Goal: Find specific page/section: Find specific page/section

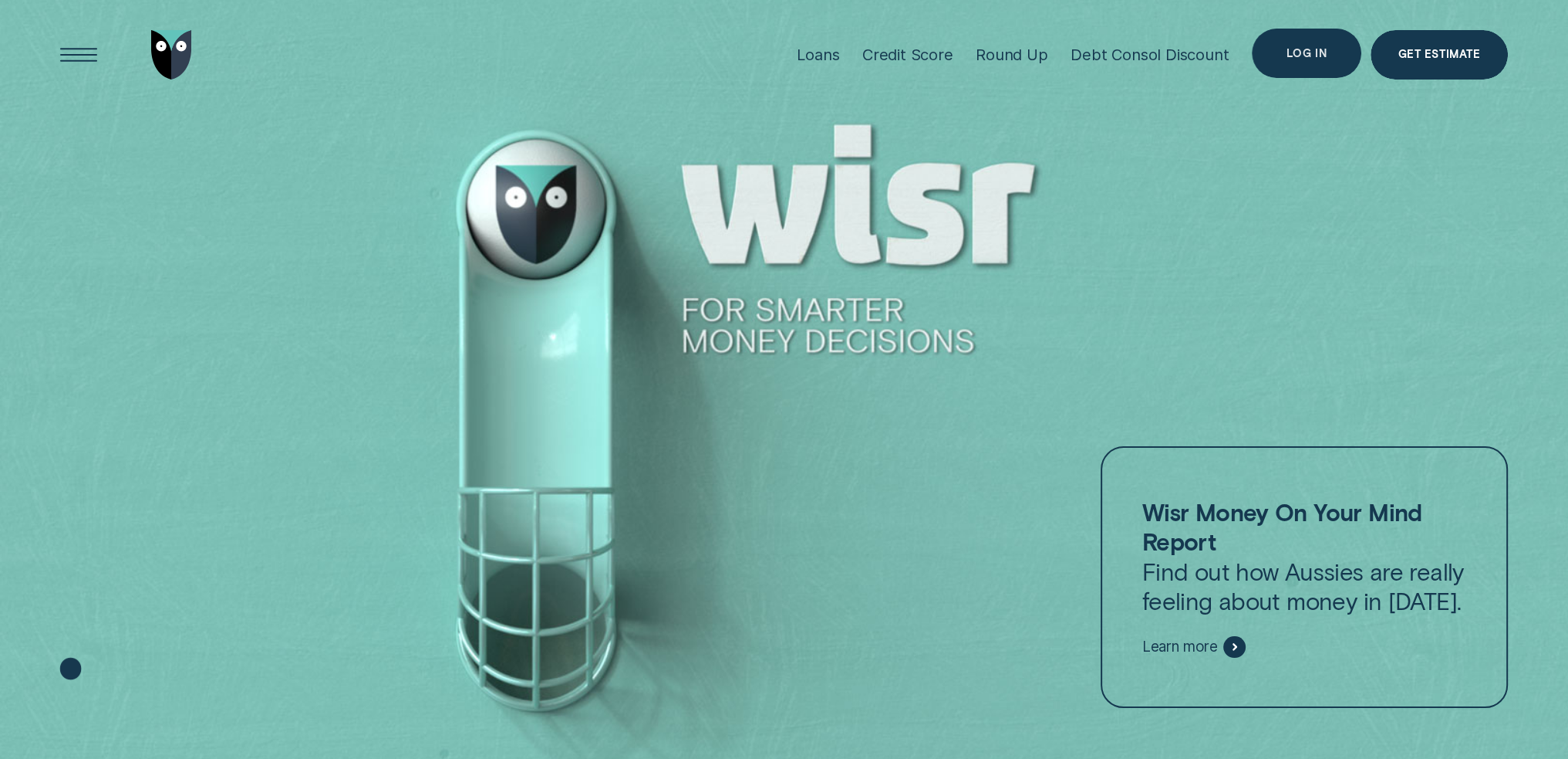
click at [1290, 41] on div "Log in" at bounding box center [1307, 53] width 110 height 49
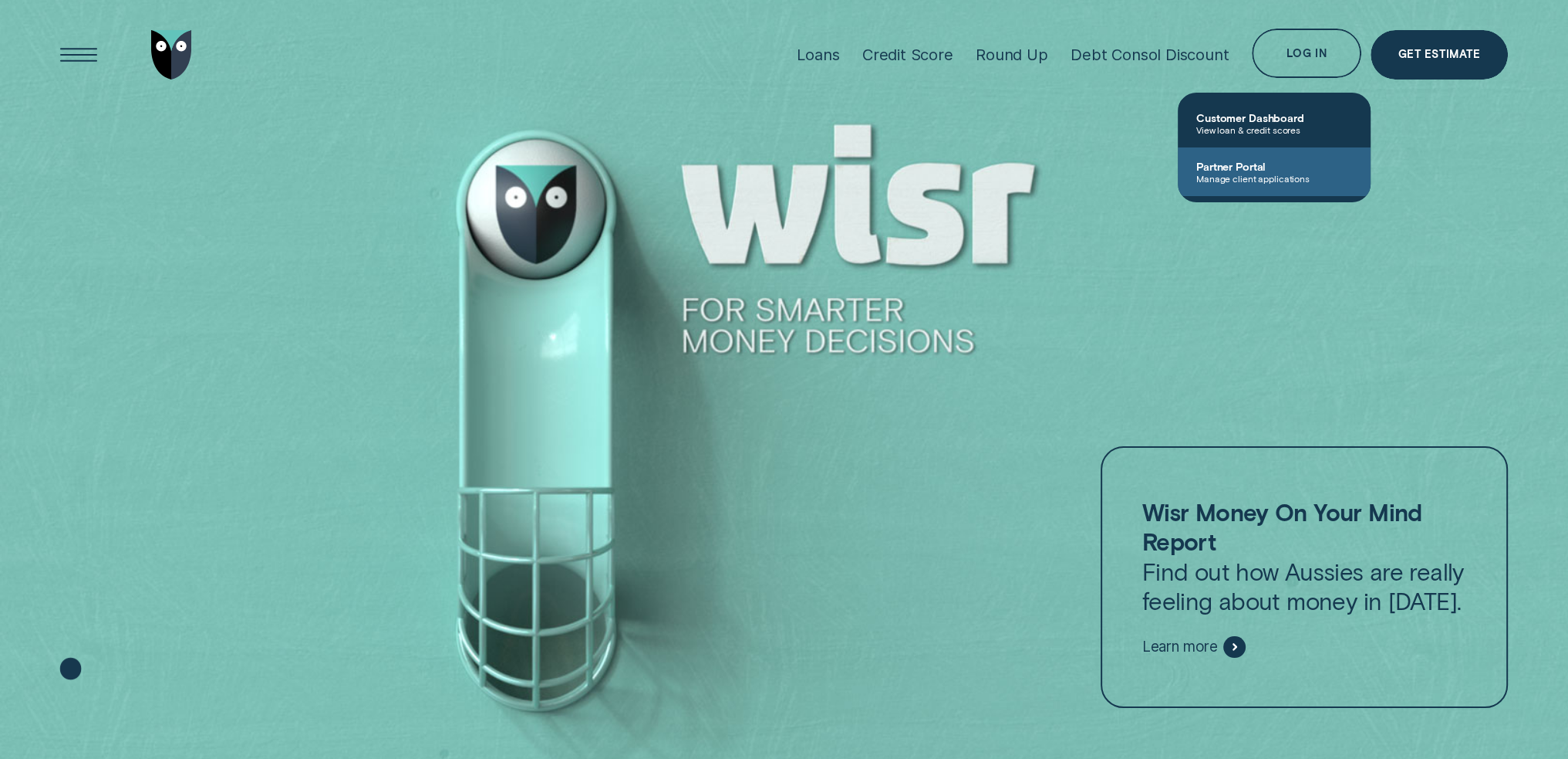
click at [1286, 172] on span "Partner Portal" at bounding box center [1275, 166] width 156 height 13
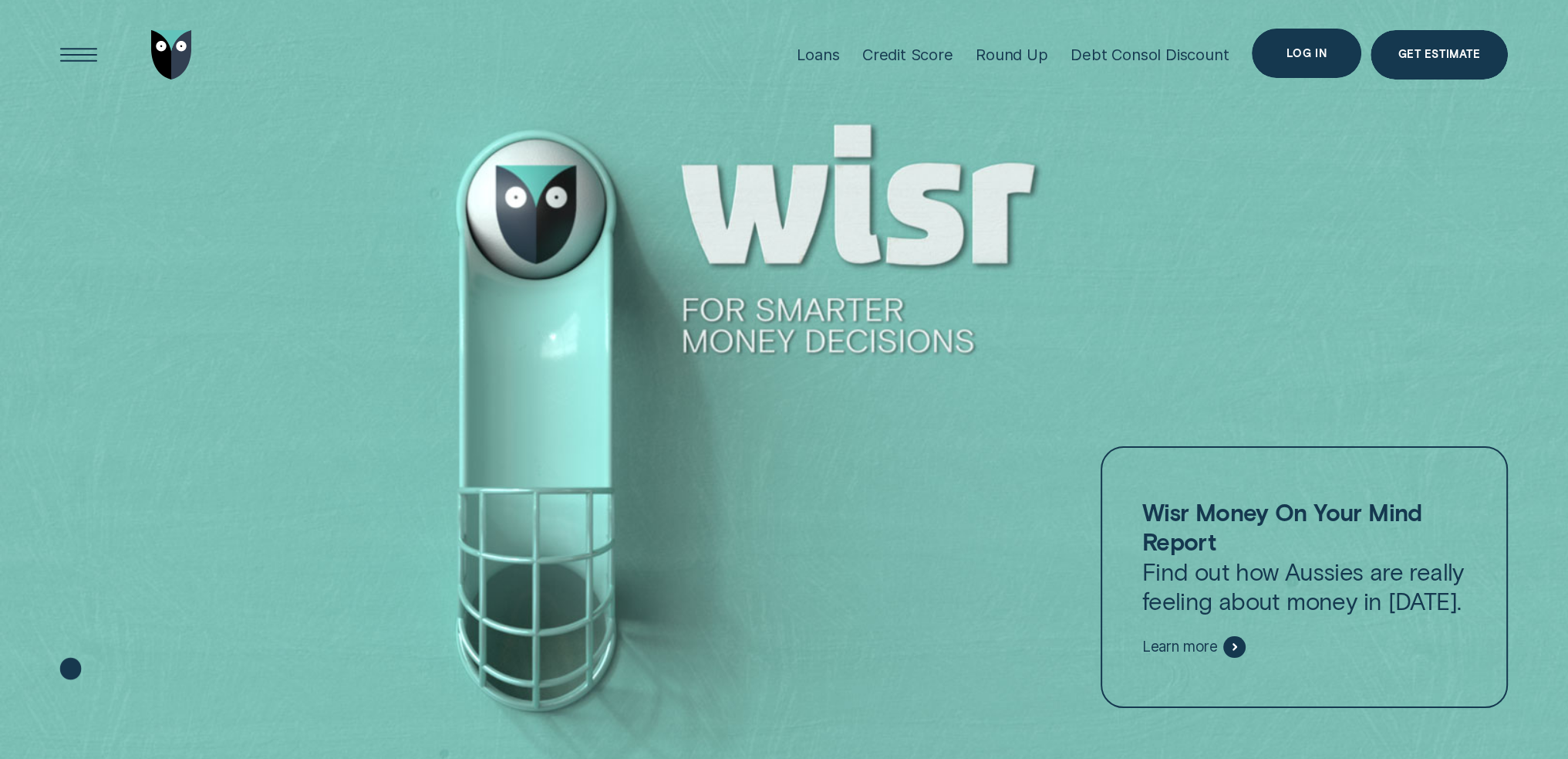
drag, startPoint x: 1281, startPoint y: 59, endPoint x: 1280, endPoint y: 76, distance: 17.0
click at [1281, 59] on div "Log in" at bounding box center [1307, 53] width 110 height 49
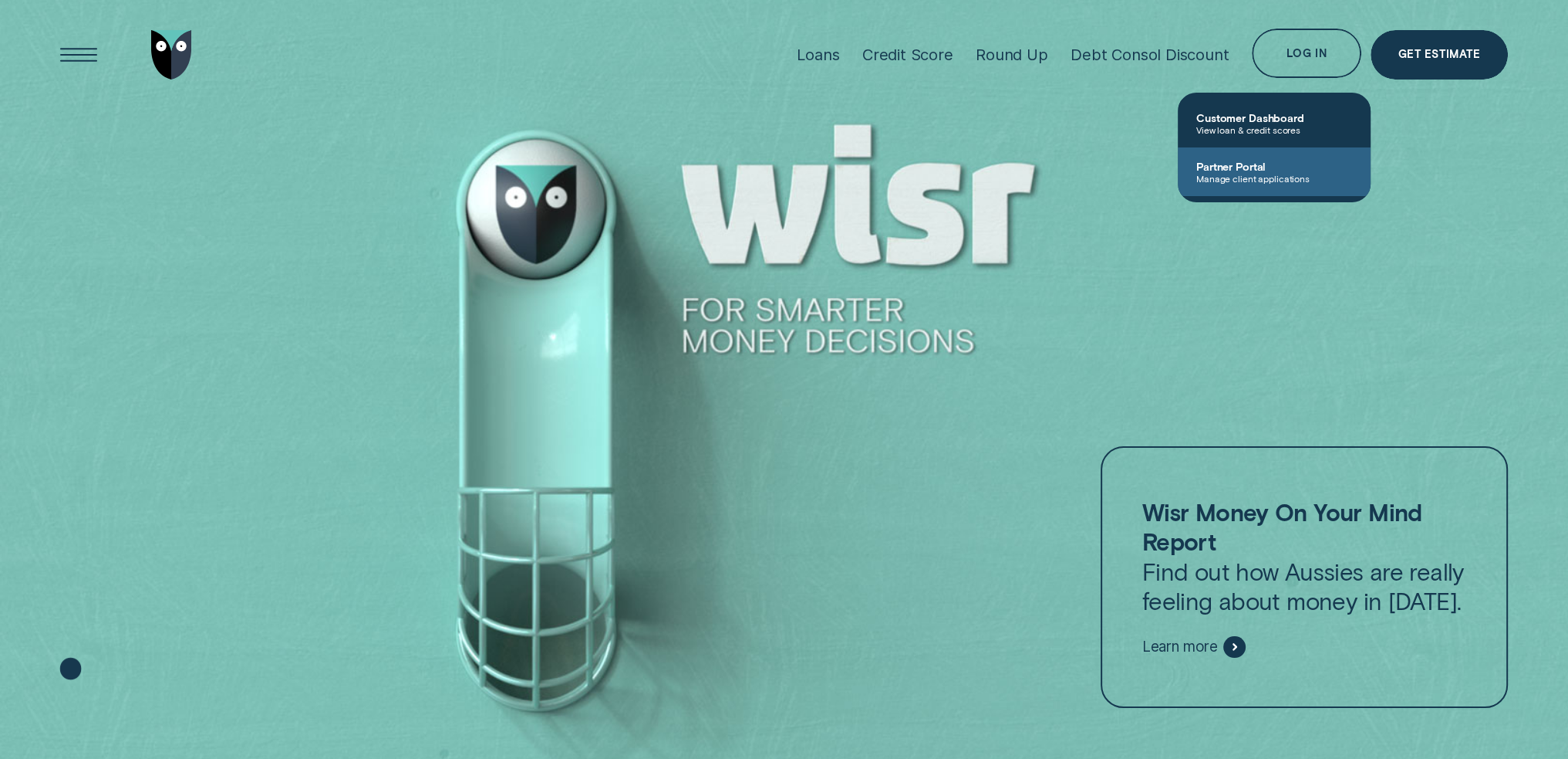
click at [1272, 185] on link "Partner Portal Manage client applications" at bounding box center [1274, 172] width 193 height 49
